Goal: Information Seeking & Learning: Learn about a topic

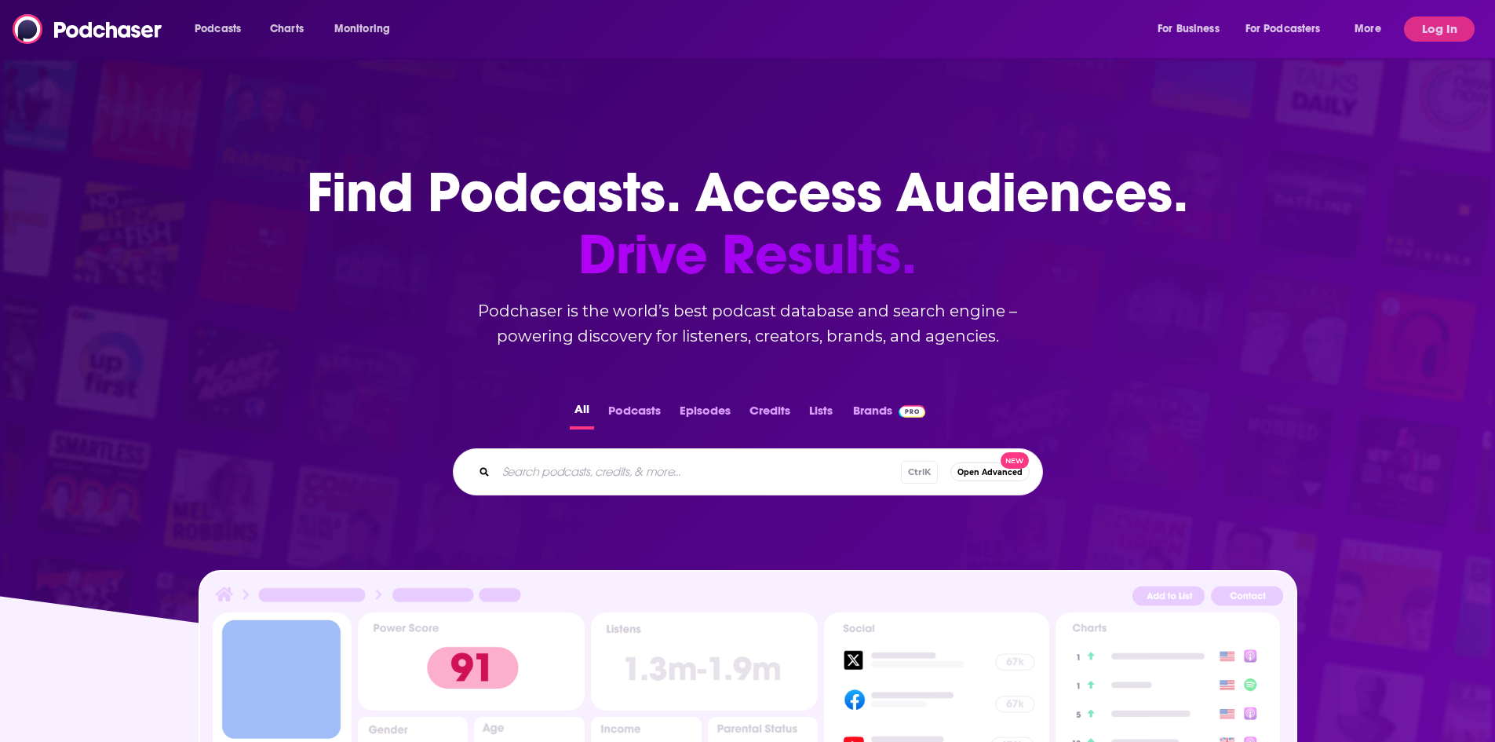
click at [636, 471] on input "Search podcasts, credits, & more..." at bounding box center [698, 471] width 405 height 25
type input "biohub"
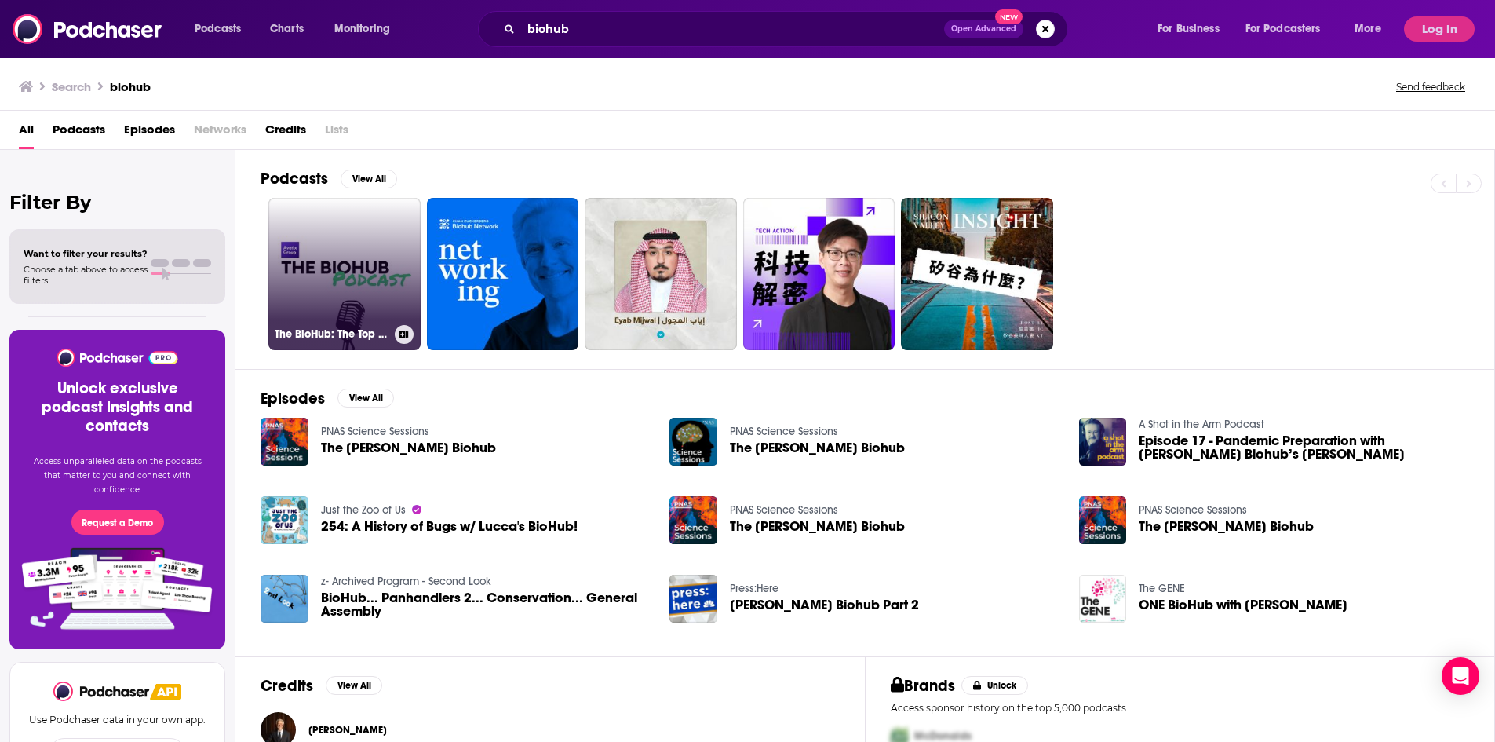
click at [348, 253] on link "The BioHub: The Top Voices in Biotech" at bounding box center [344, 274] width 152 height 152
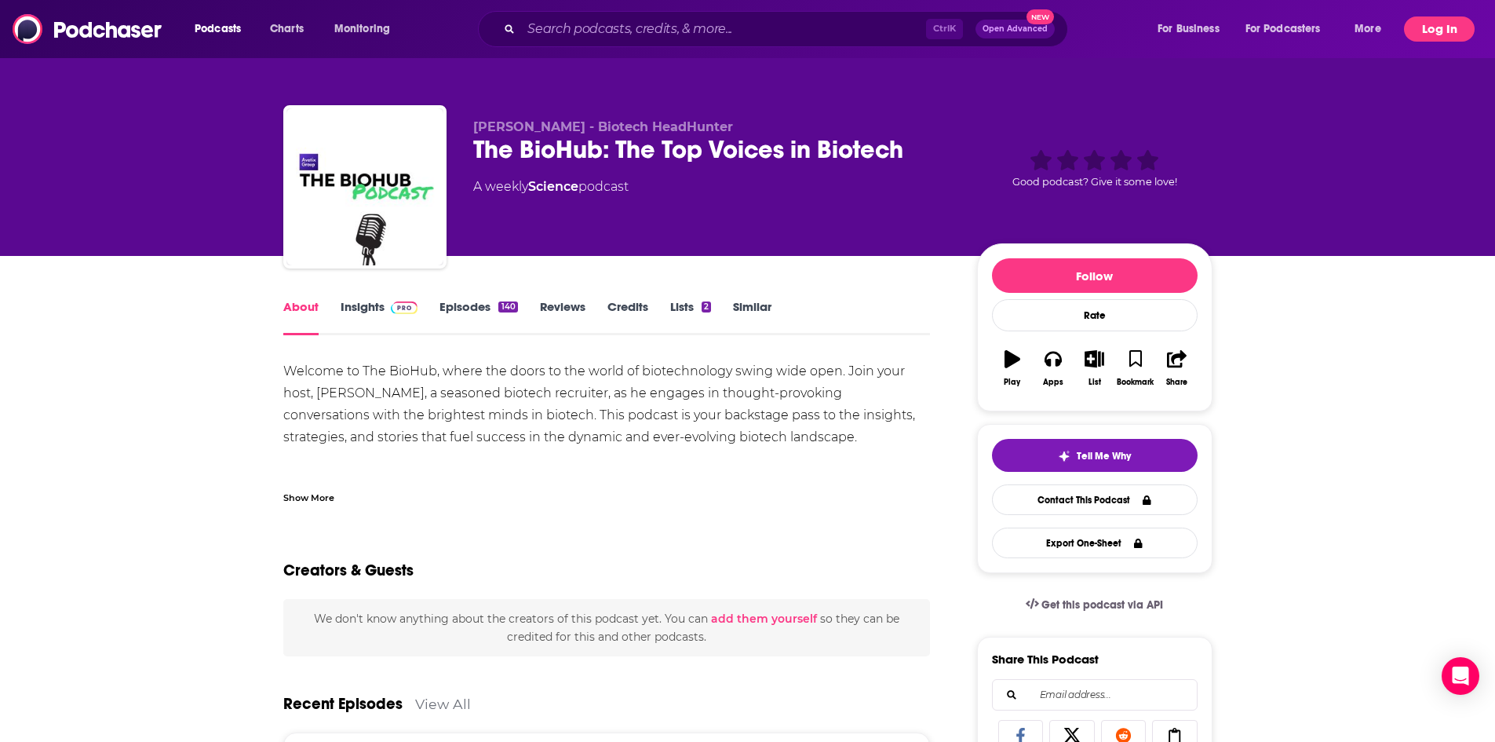
click at [1422, 34] on button "Log In" at bounding box center [1439, 28] width 71 height 25
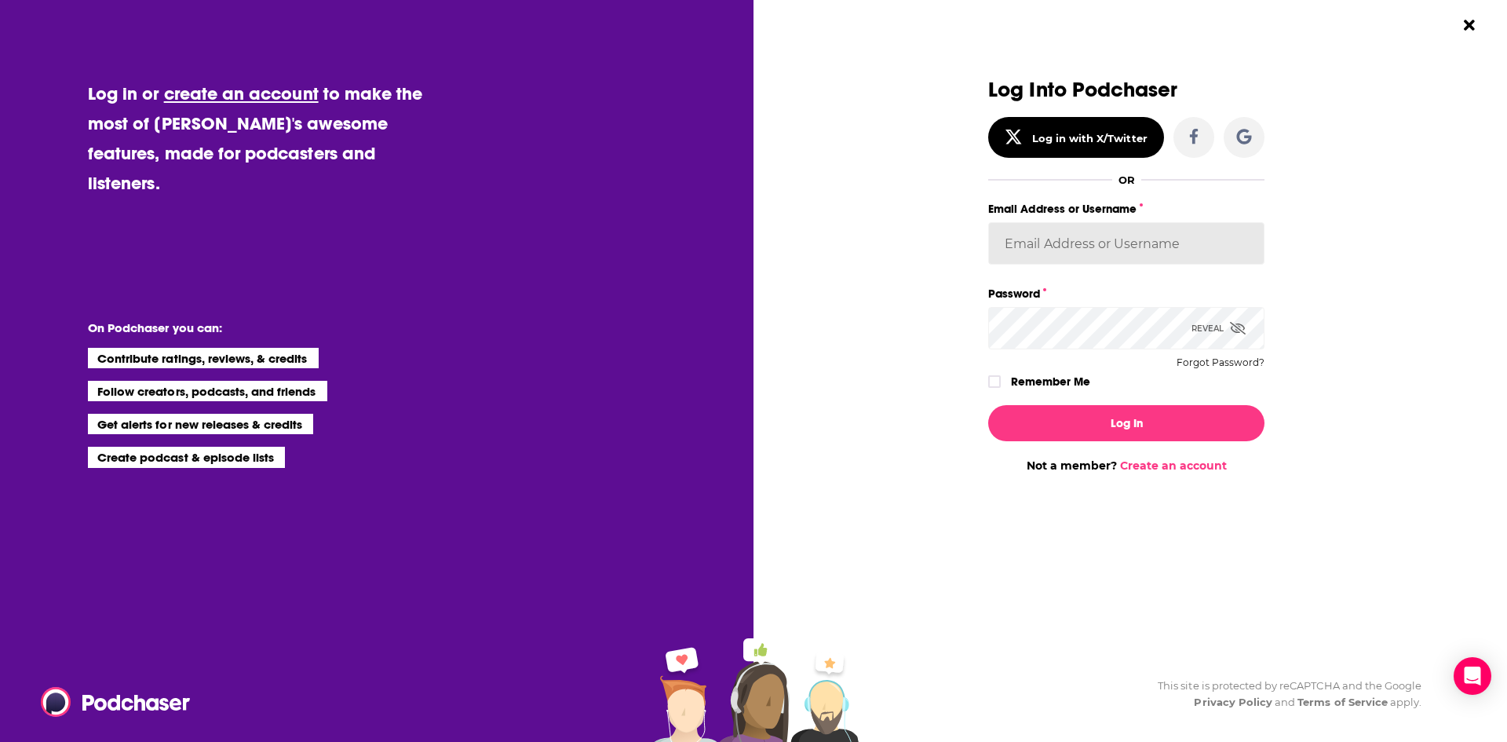
click at [1143, 228] on input "Email Address or Username" at bounding box center [1126, 243] width 276 height 42
type input "[PERSON_NAME][EMAIL_ADDRESS][DOMAIN_NAME]"
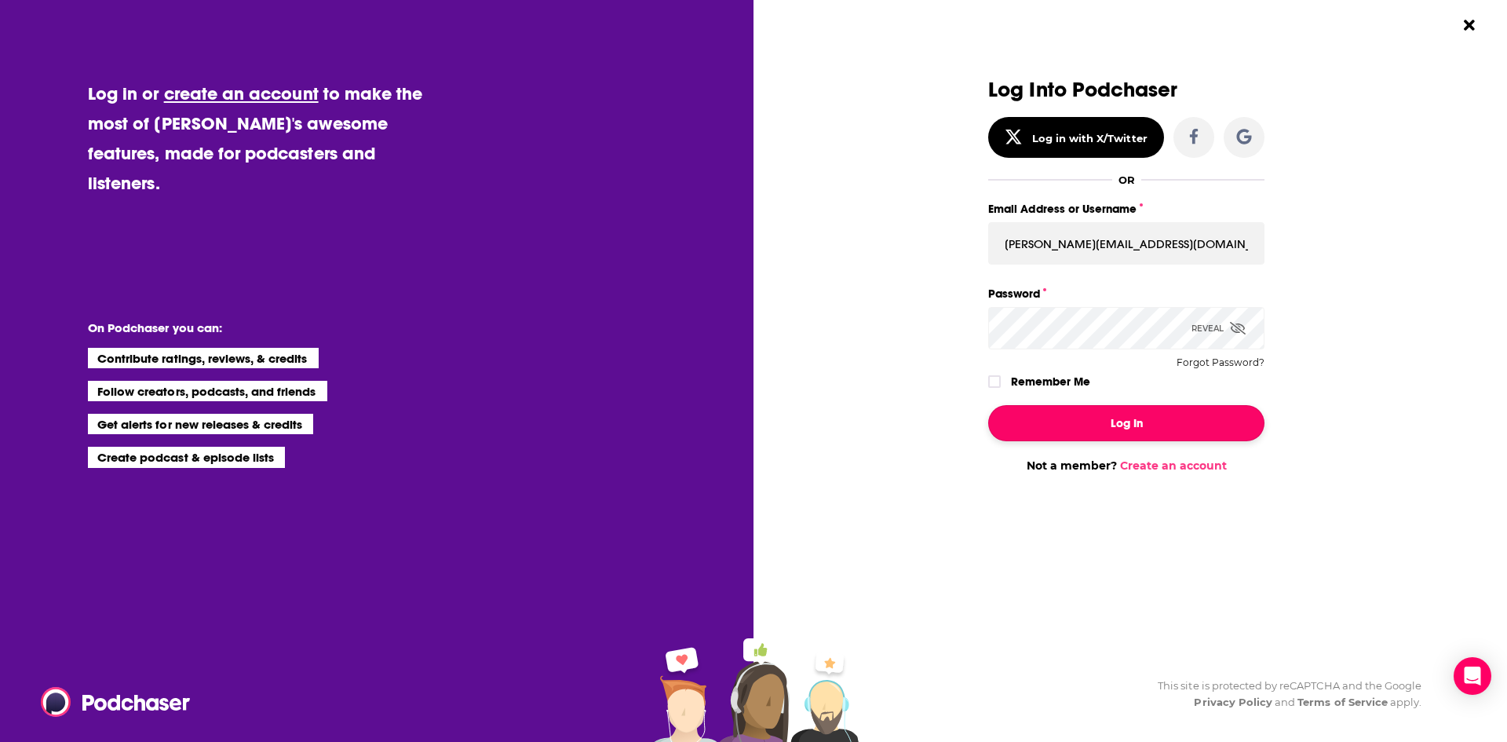
click at [1087, 415] on button "Log In" at bounding box center [1126, 423] width 276 height 36
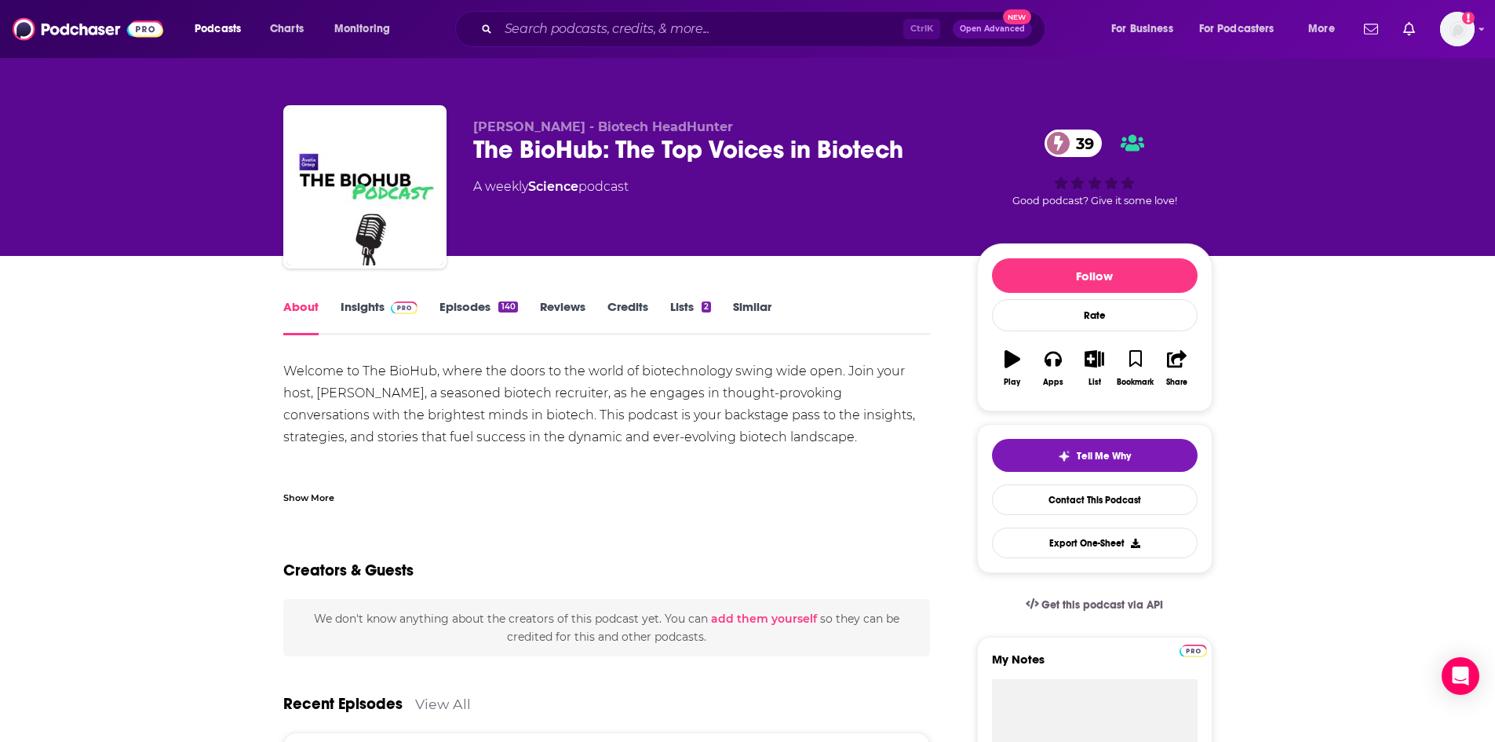
click at [520, 418] on div "Welcome to The BioHub, where the doors to the world of biotechnology swing wide…" at bounding box center [606, 448] width 647 height 176
click at [375, 300] on link "Insights" at bounding box center [380, 317] width 78 height 36
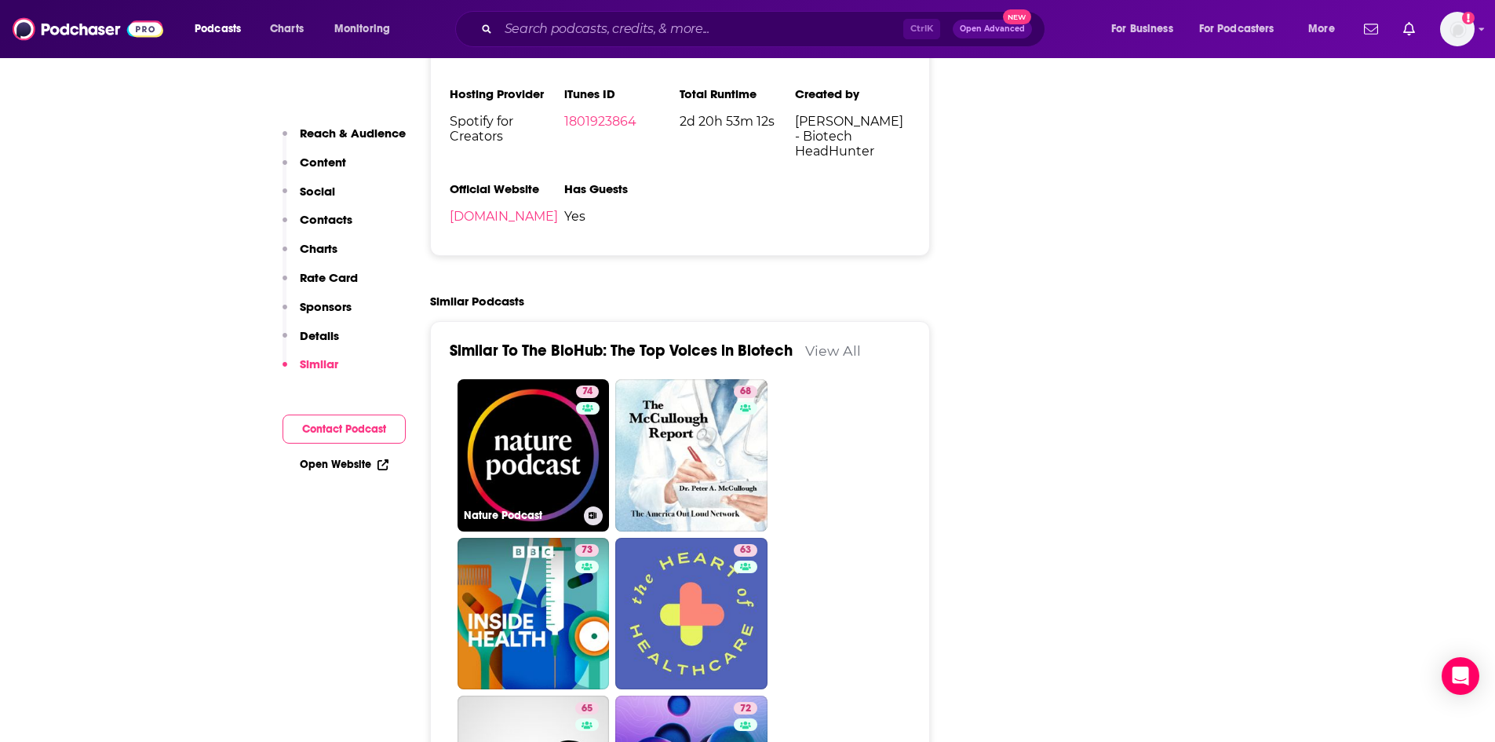
scroll to position [2276, 0]
